Goal: Obtain resource: Obtain resource

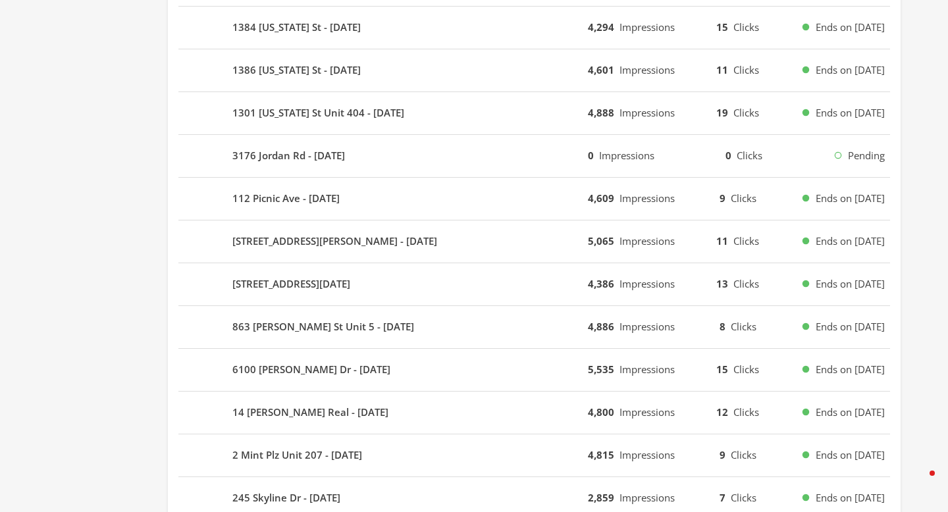
scroll to position [796, 0]
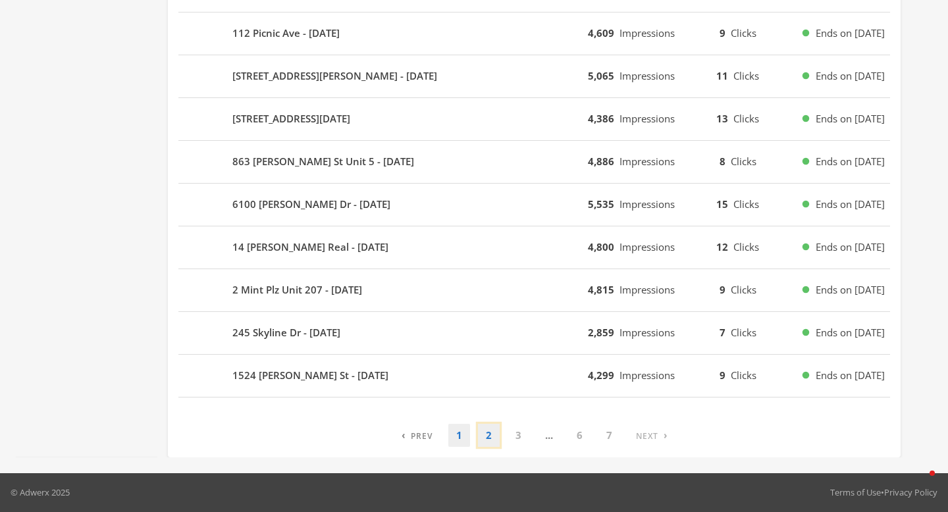
click at [487, 430] on link "2" at bounding box center [489, 435] width 22 height 23
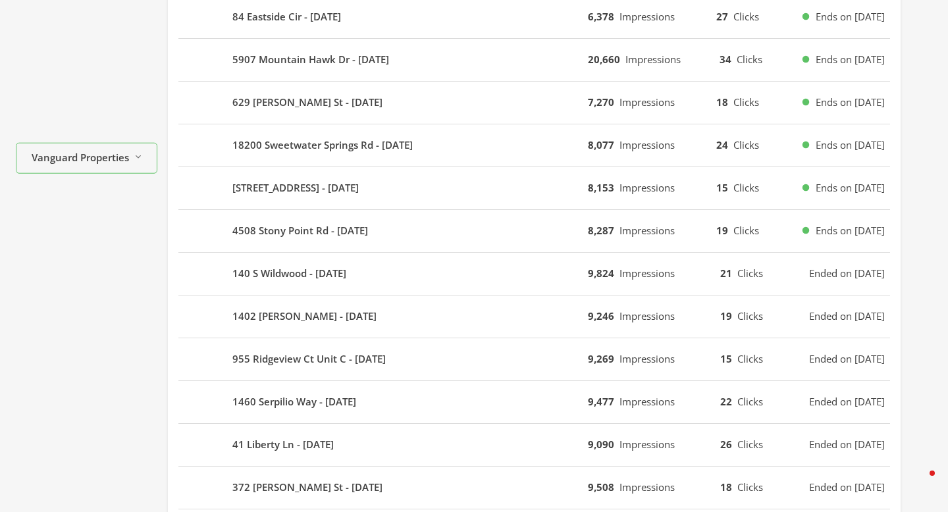
scroll to position [383, 0]
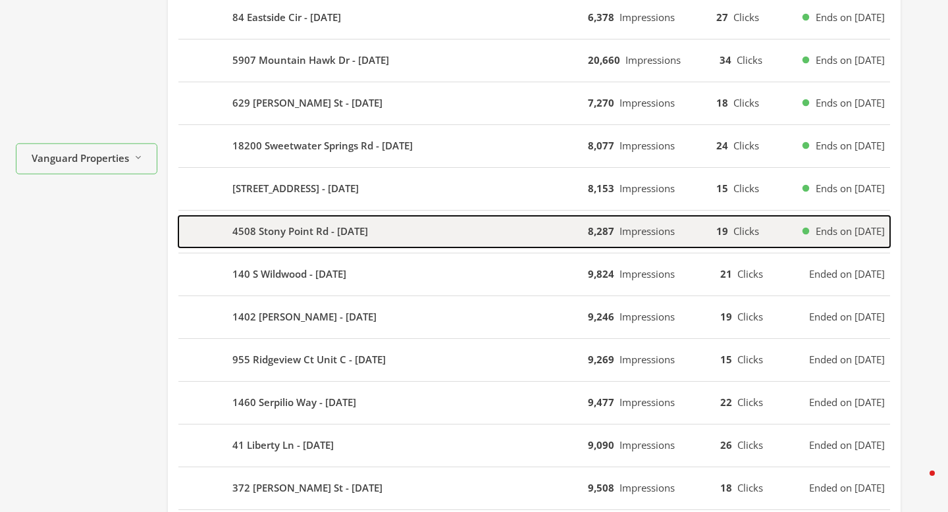
click at [495, 237] on div "4508 Stony Point Rd - 2025-08-11" at bounding box center [383, 232] width 410 height 32
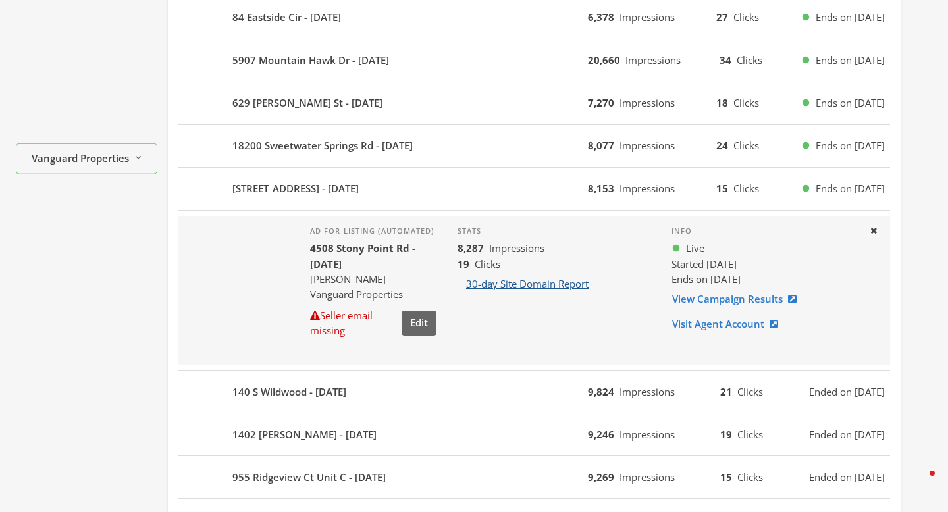
click at [578, 283] on button "30-day Site Domain Report" at bounding box center [528, 284] width 140 height 24
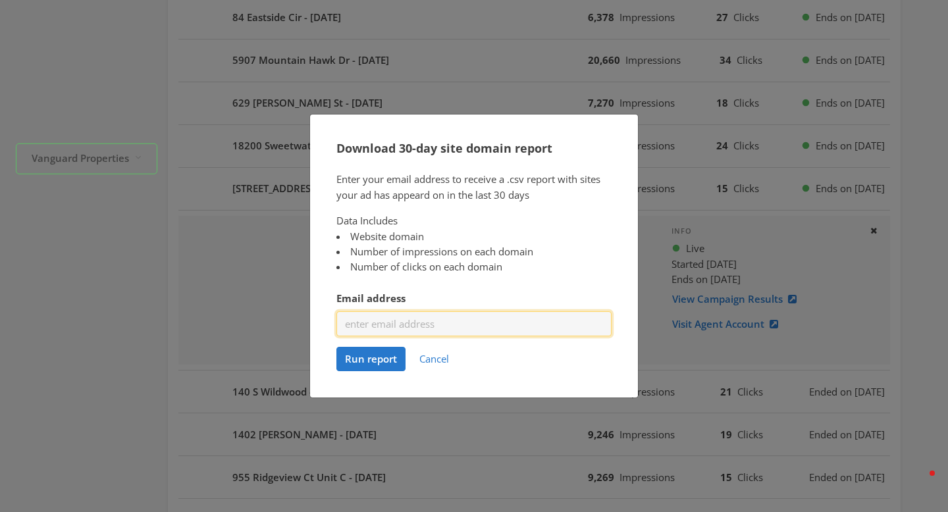
click at [415, 323] on input "Email address" at bounding box center [474, 324] width 275 height 24
type input "eantunez@adwerx.com"
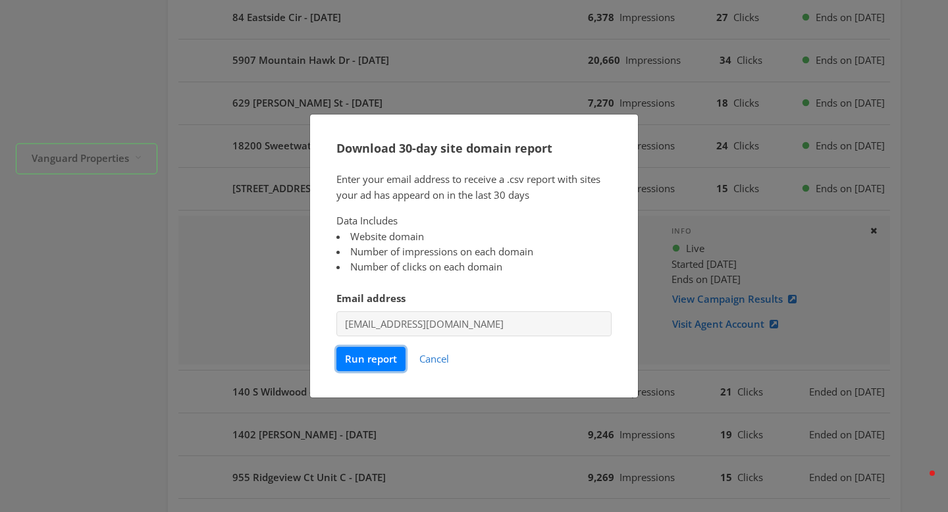
click at [383, 365] on span "Run report" at bounding box center [371, 358] width 52 height 13
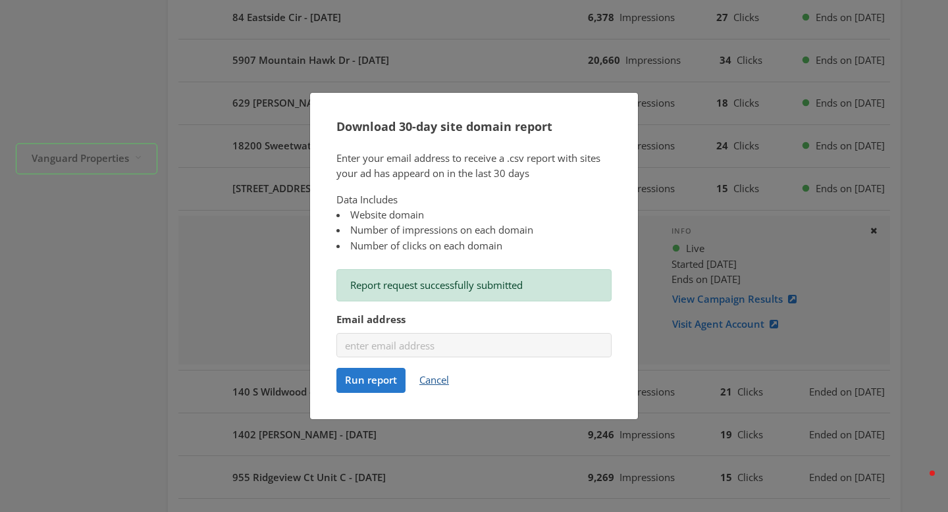
click at [447, 386] on button "Cancel" at bounding box center [434, 380] width 47 height 24
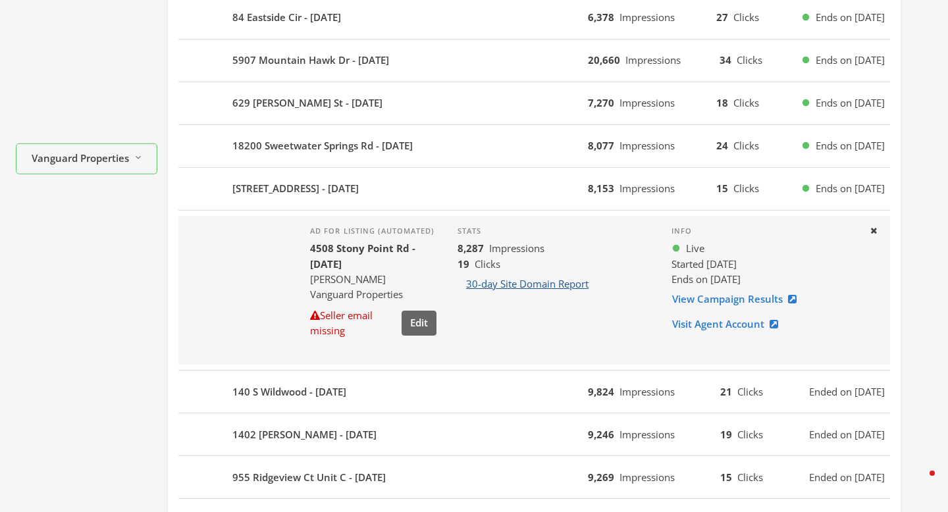
click at [518, 287] on button "30-day Site Domain Report" at bounding box center [528, 284] width 140 height 24
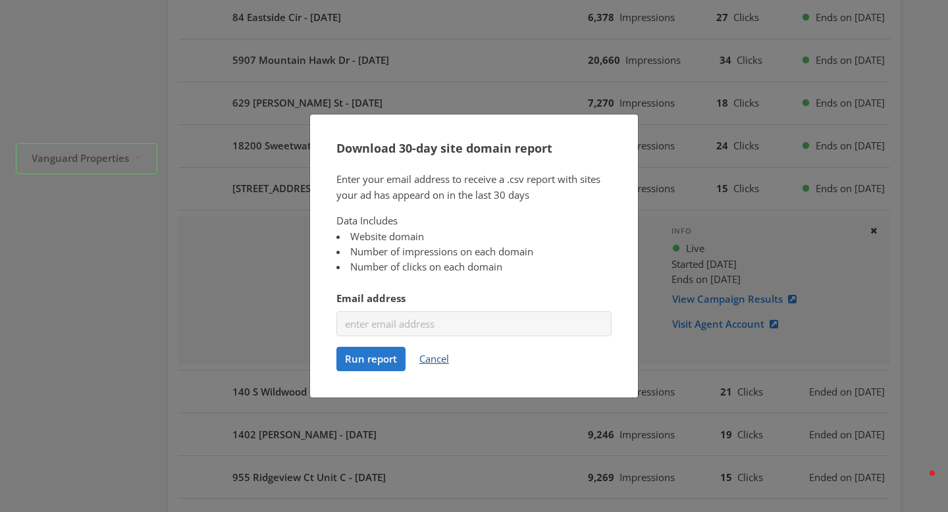
click at [431, 357] on button "Cancel" at bounding box center [434, 359] width 47 height 24
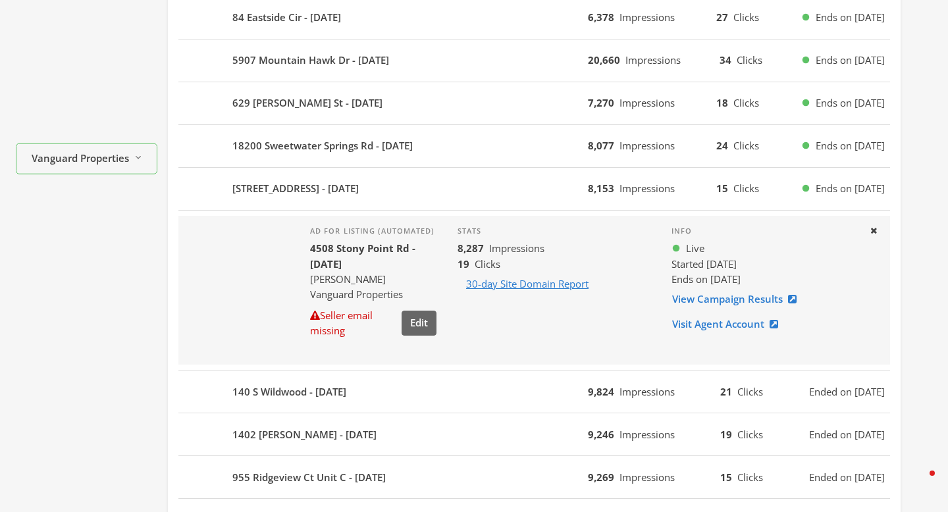
scroll to position [363, 0]
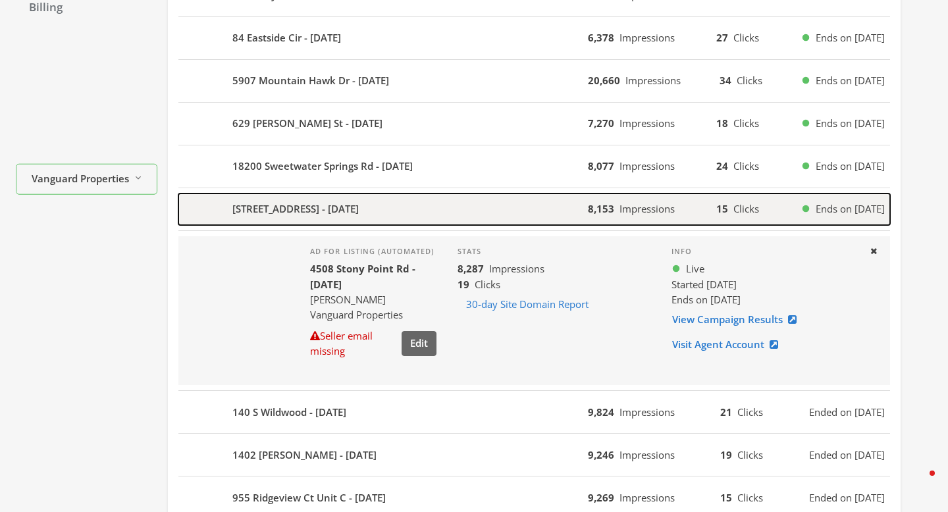
click at [481, 224] on div "246 2nd St Unit 1701 - 2025-08-11" at bounding box center [383, 210] width 410 height 32
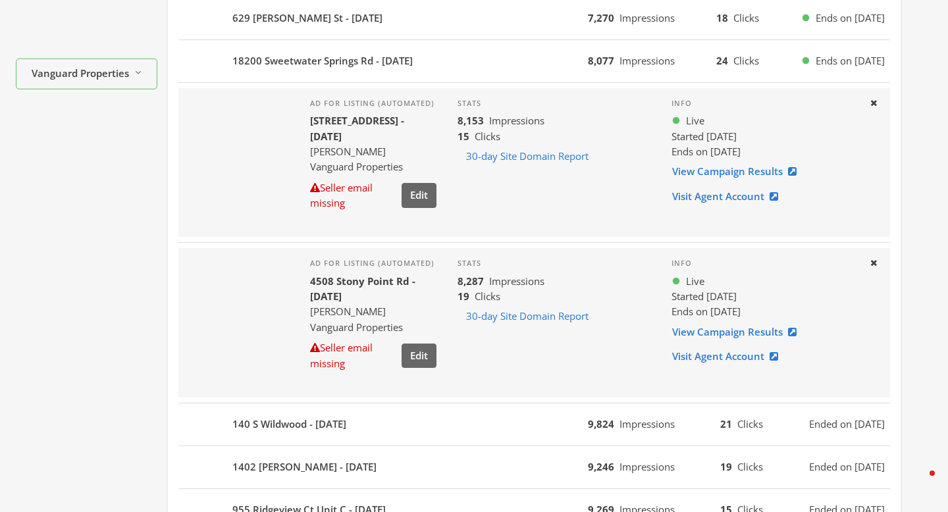
scroll to position [481, 0]
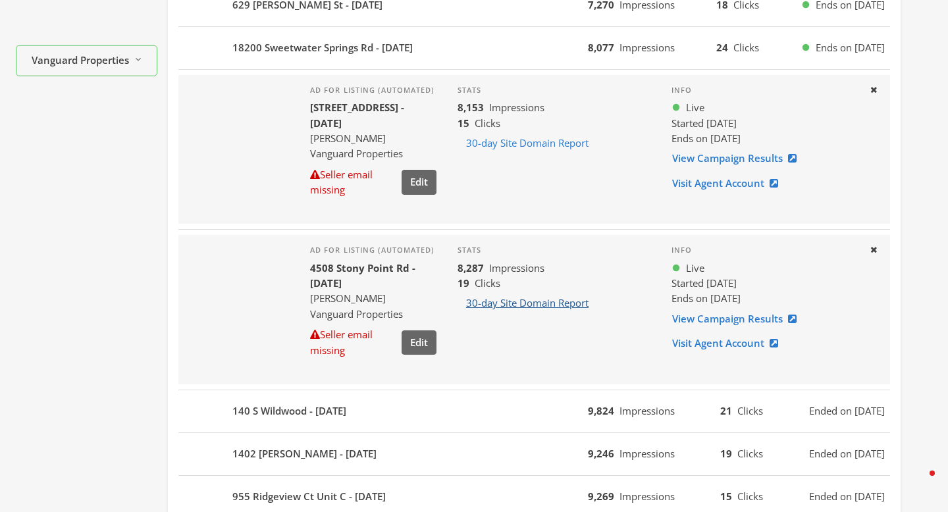
click at [521, 306] on button "30-day Site Domain Report" at bounding box center [528, 303] width 140 height 24
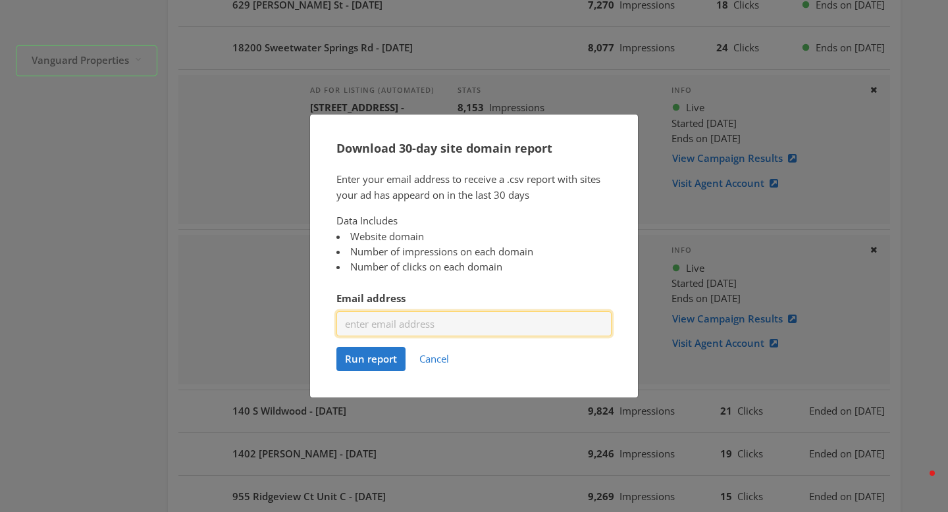
click at [418, 327] on input "Email address" at bounding box center [474, 324] width 275 height 24
type input "eantunez@adwerx.com"
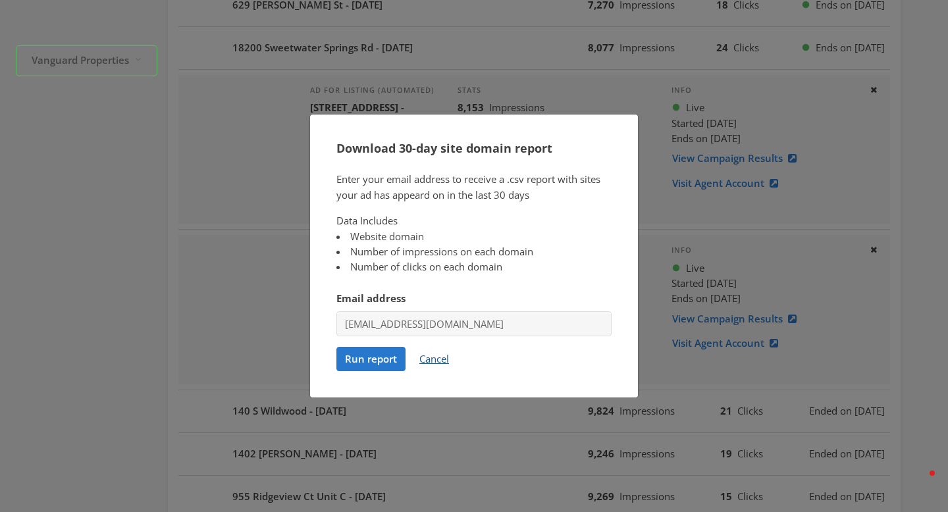
click at [429, 364] on button "Cancel" at bounding box center [434, 359] width 47 height 24
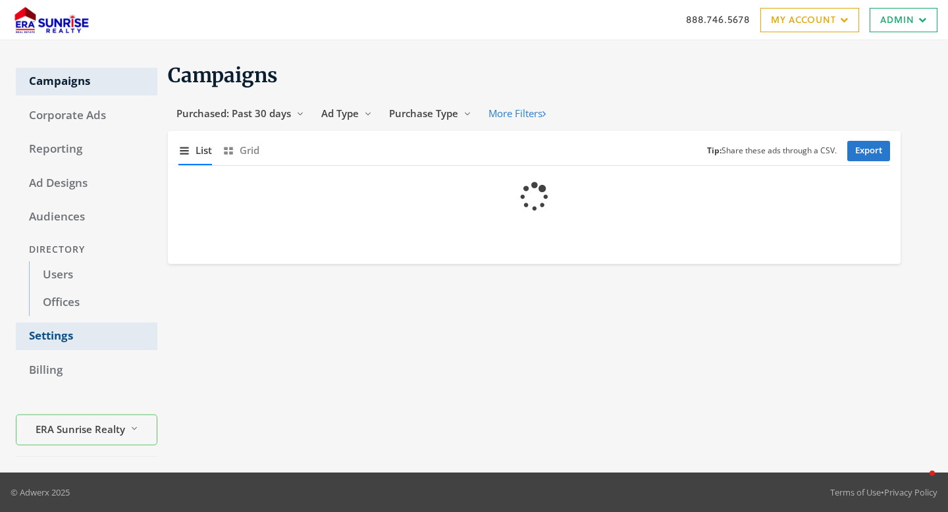
click at [67, 344] on link "Settings" at bounding box center [87, 337] width 142 height 28
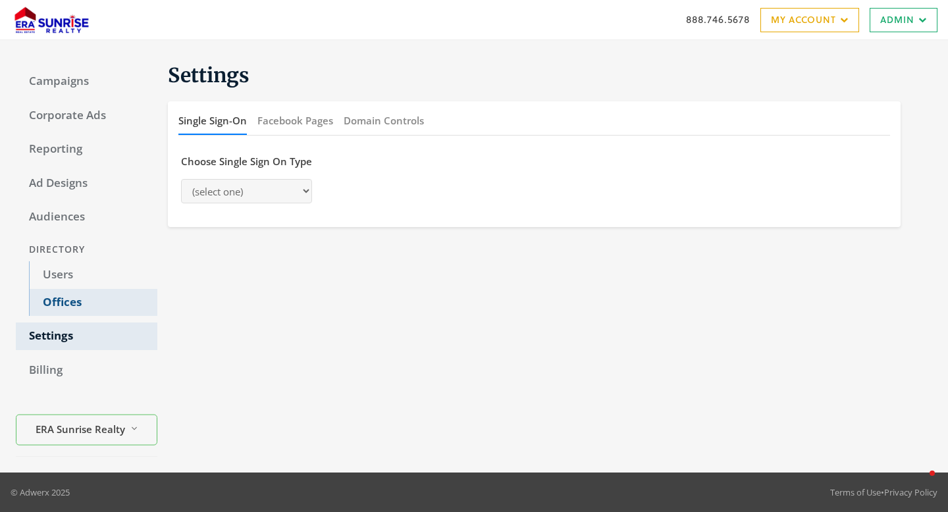
select select "[PERSON_NAME]"
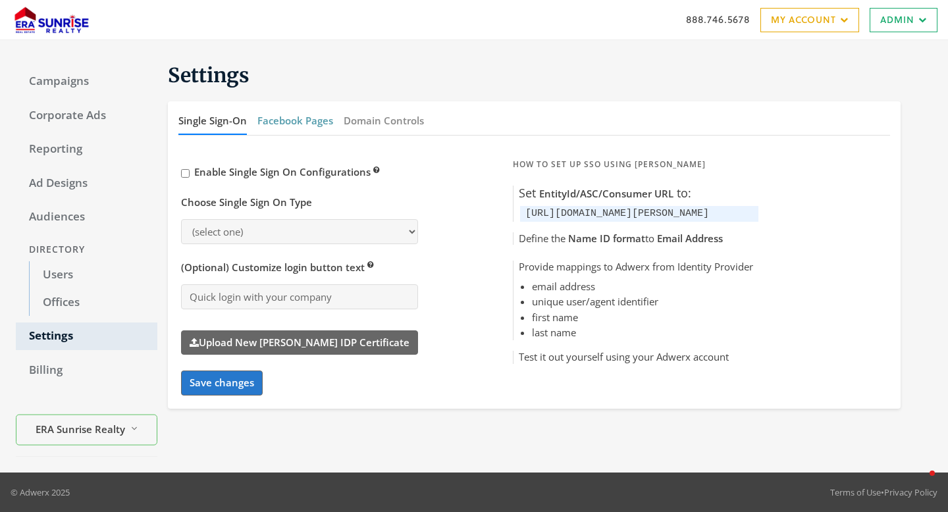
click at [278, 116] on button "Facebook Pages" at bounding box center [296, 121] width 76 height 28
